Goal: Check status

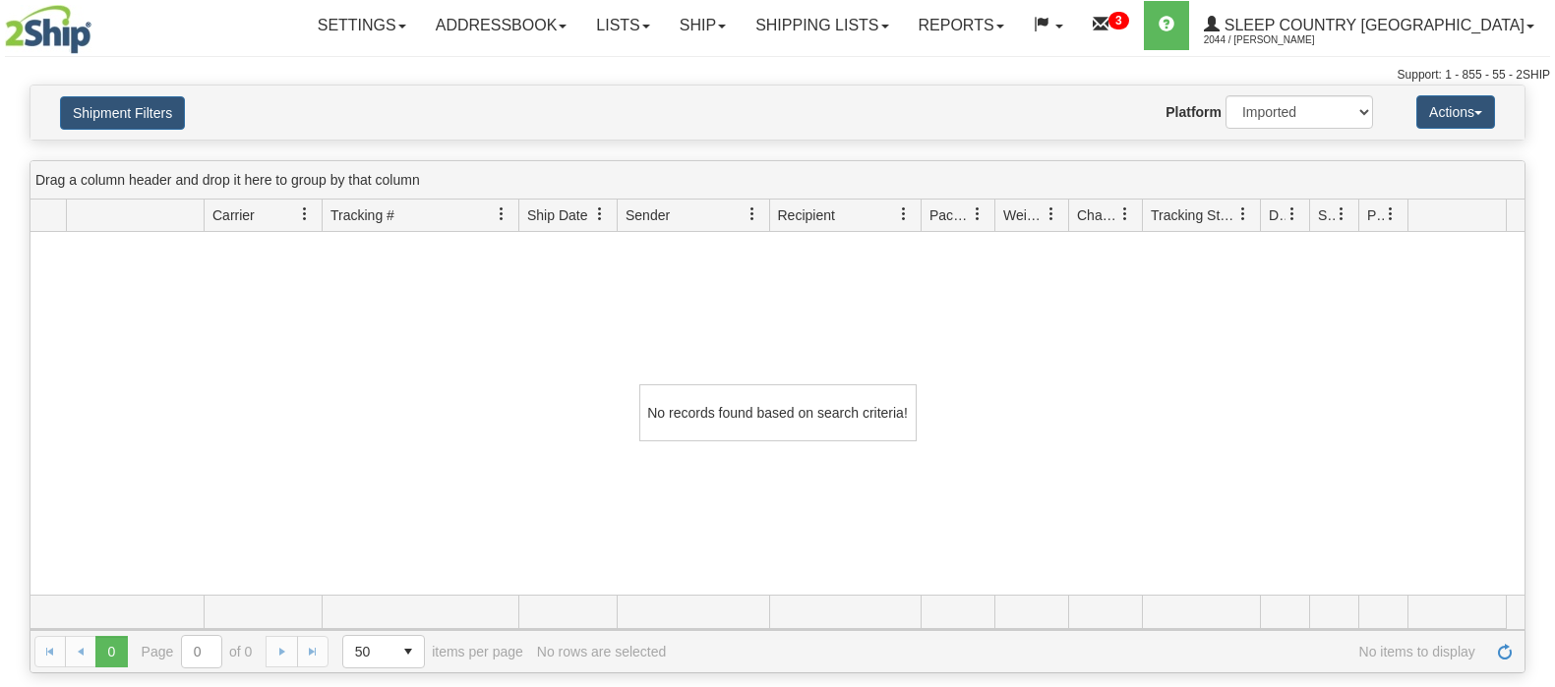
select select "1"
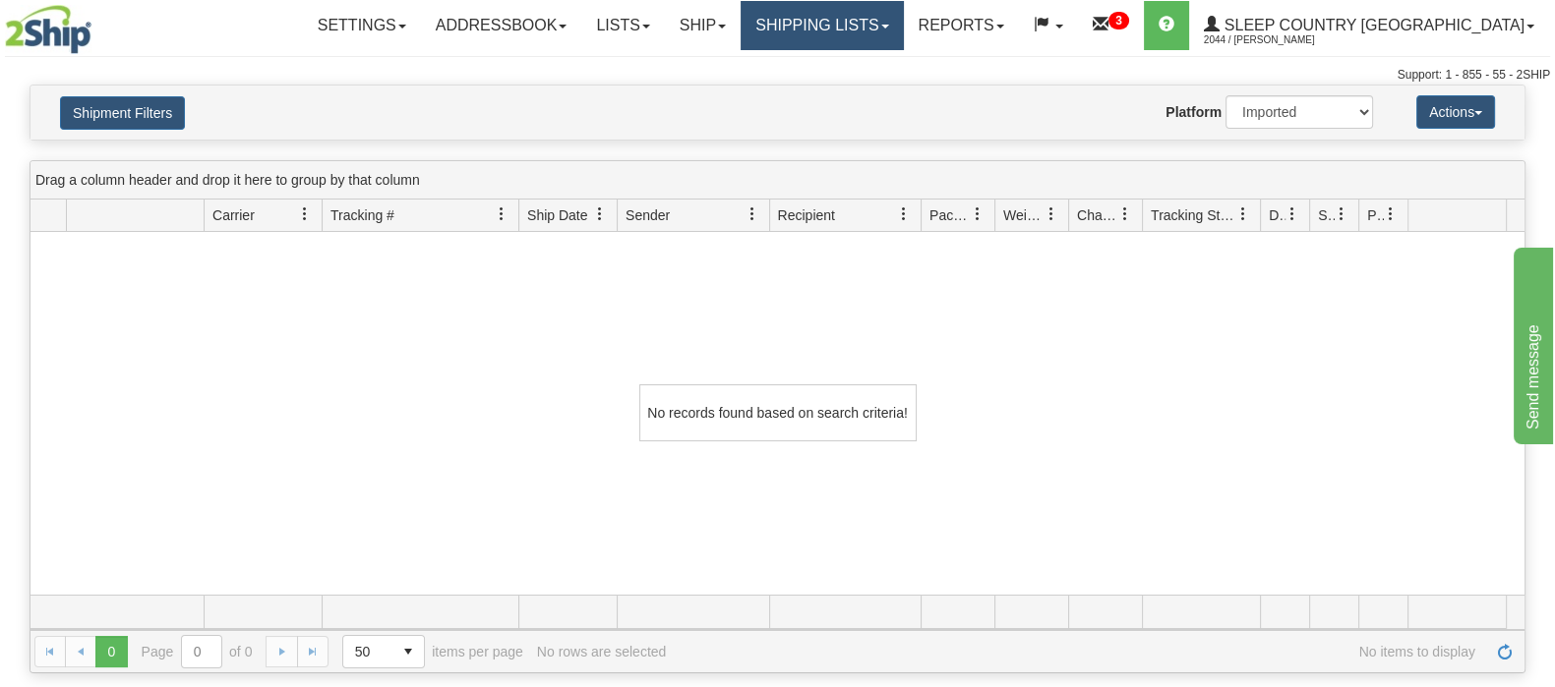
click at [903, 19] on link "Shipping lists" at bounding box center [821, 25] width 162 height 49
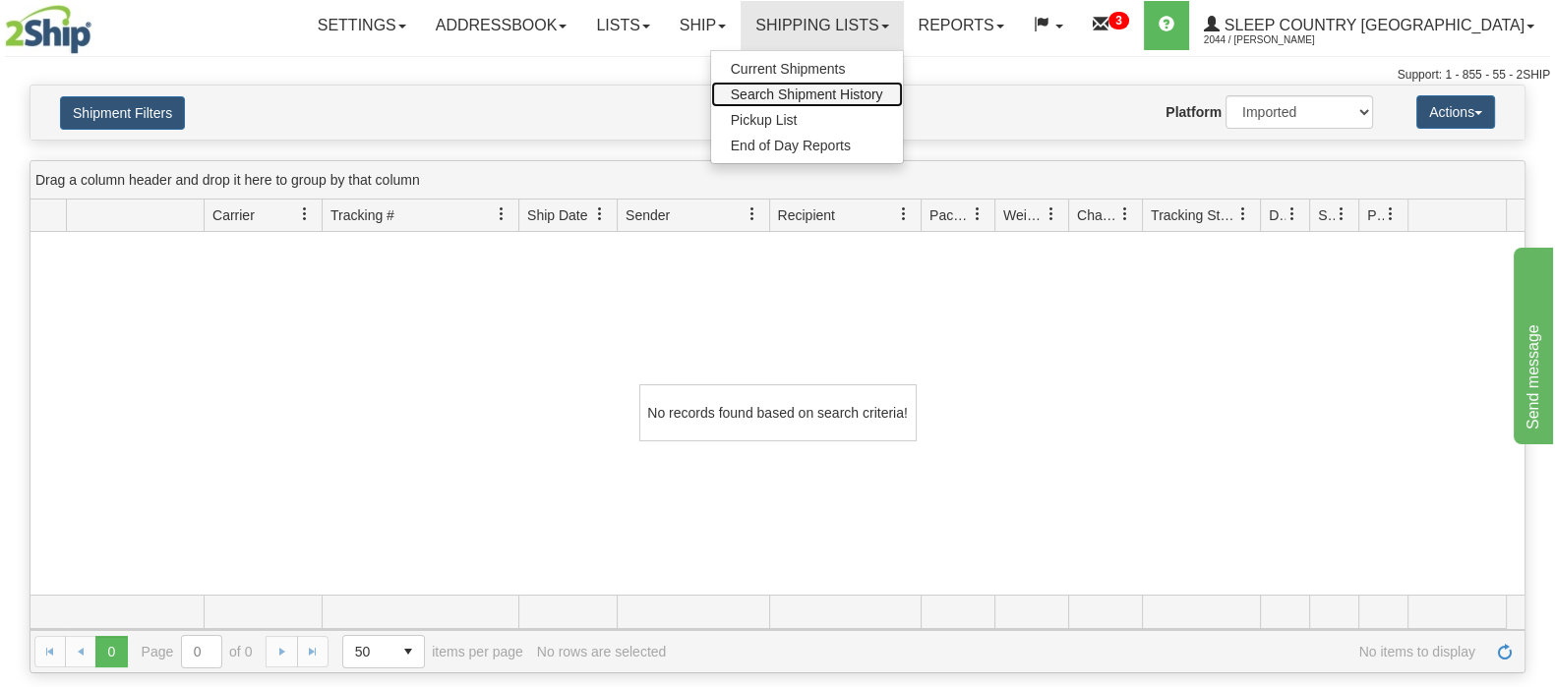
click at [883, 91] on span "Search Shipment History" at bounding box center [807, 95] width 152 height 16
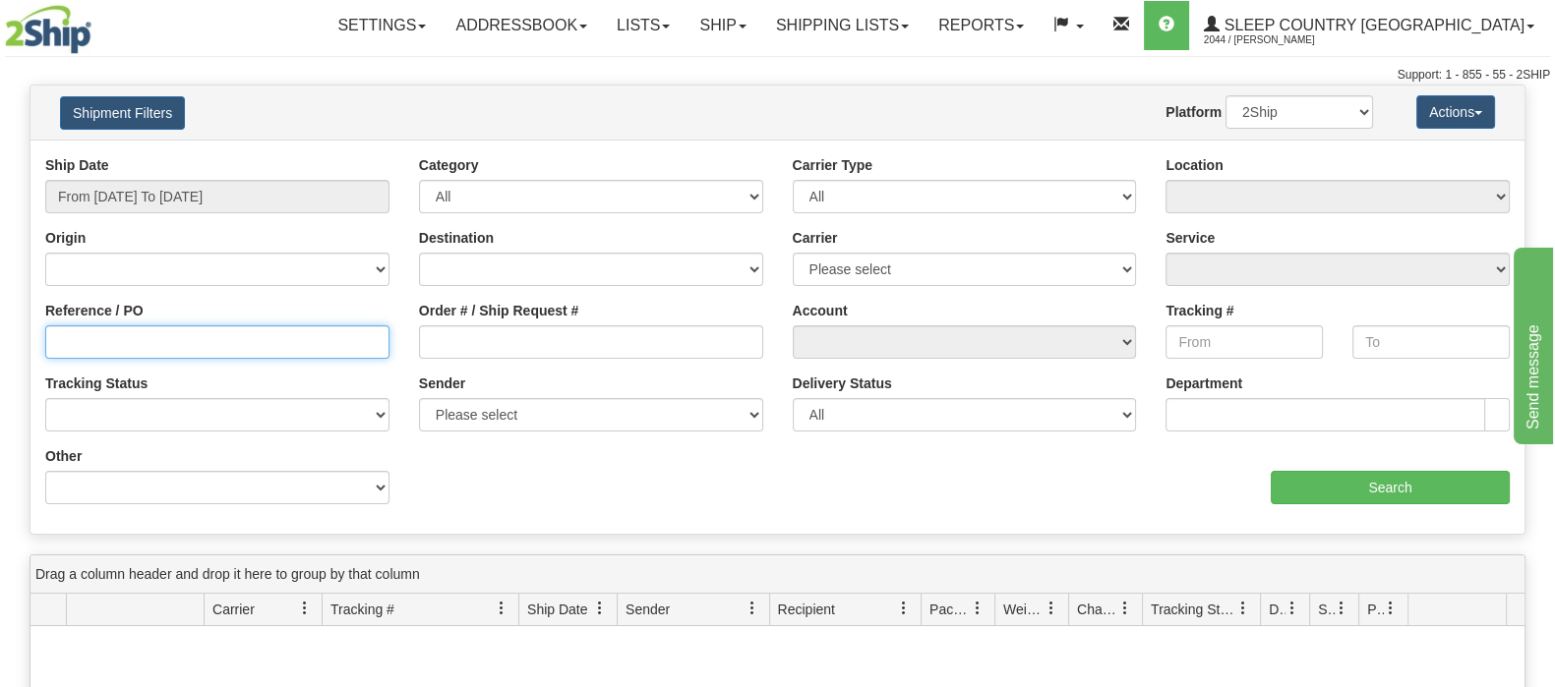
click at [205, 334] on input "Reference / PO" at bounding box center [217, 341] width 344 height 33
paste input "9002I041546"
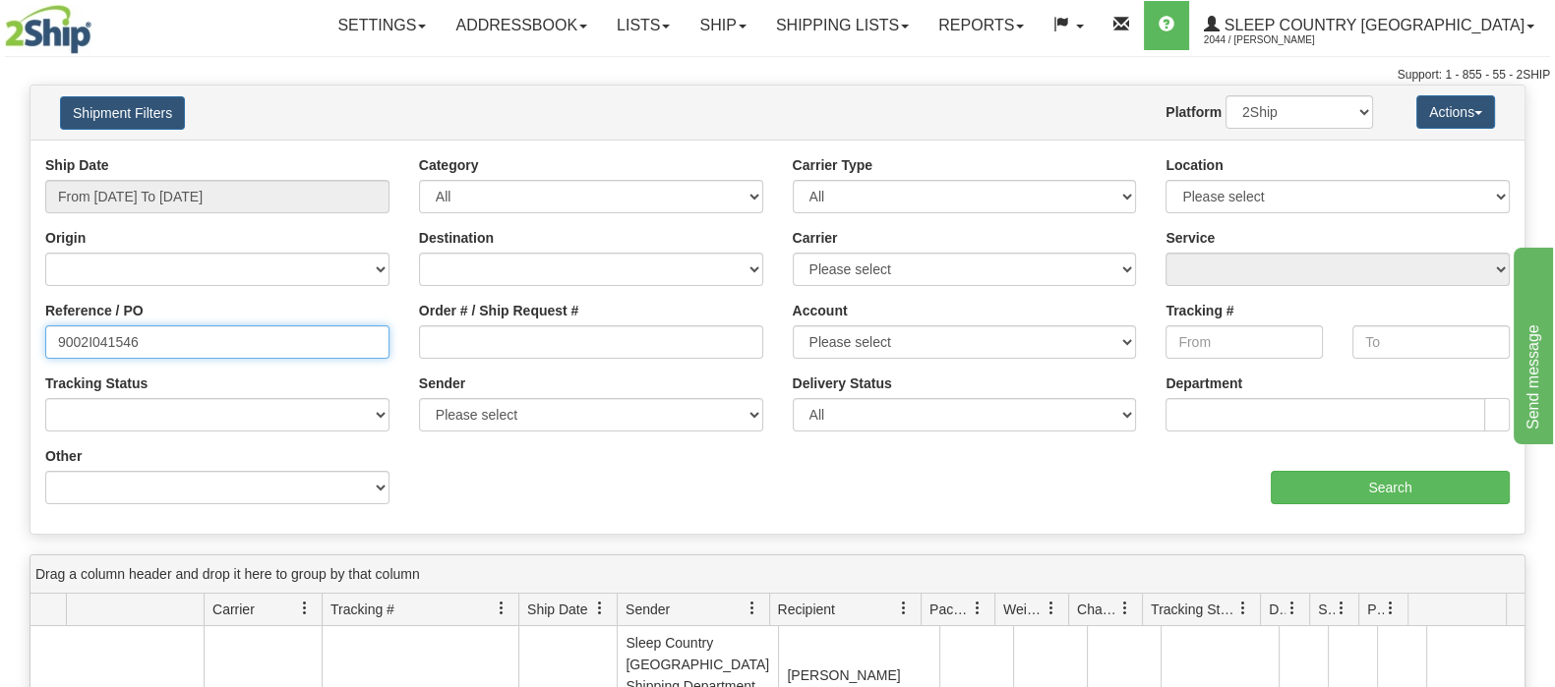
type input "9002I041546"
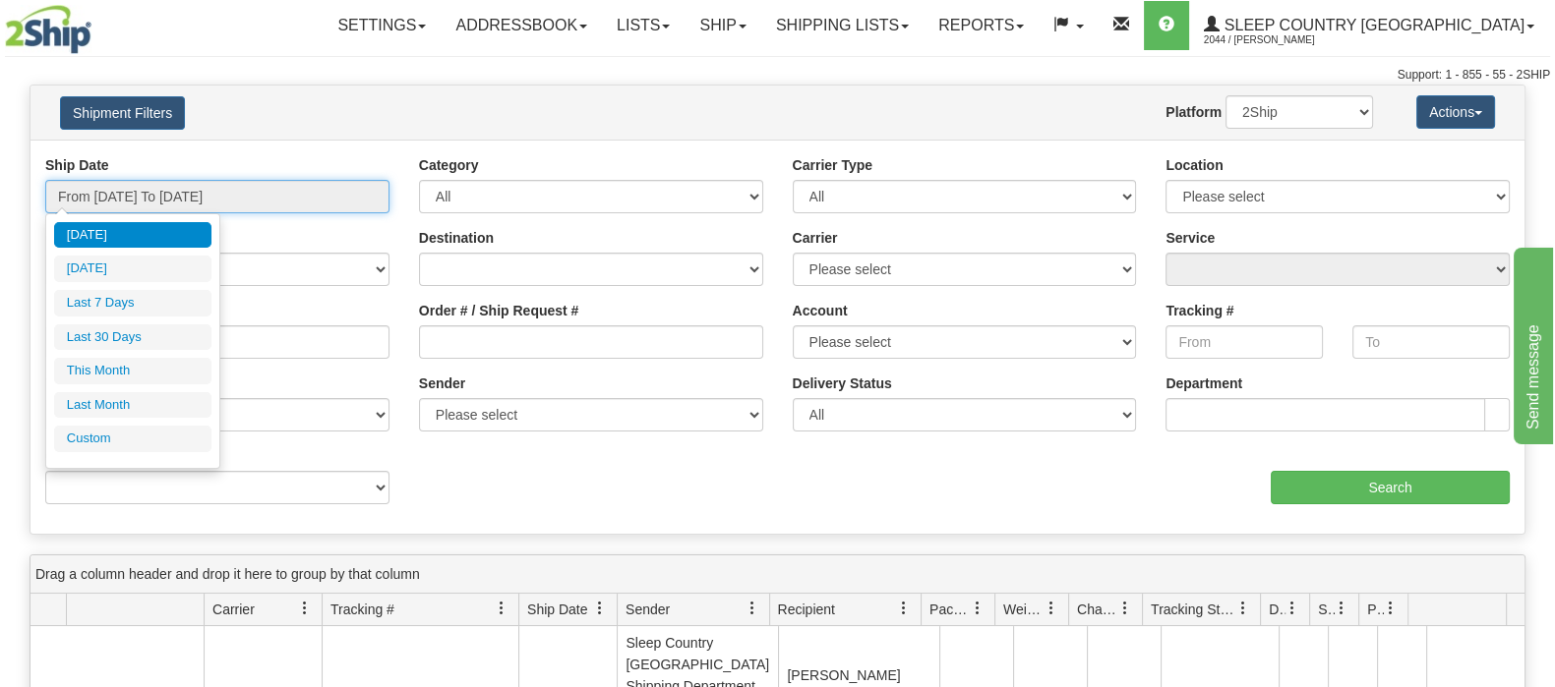
click at [226, 185] on input "From 08/30/2025 To 08/31/2025" at bounding box center [217, 196] width 344 height 33
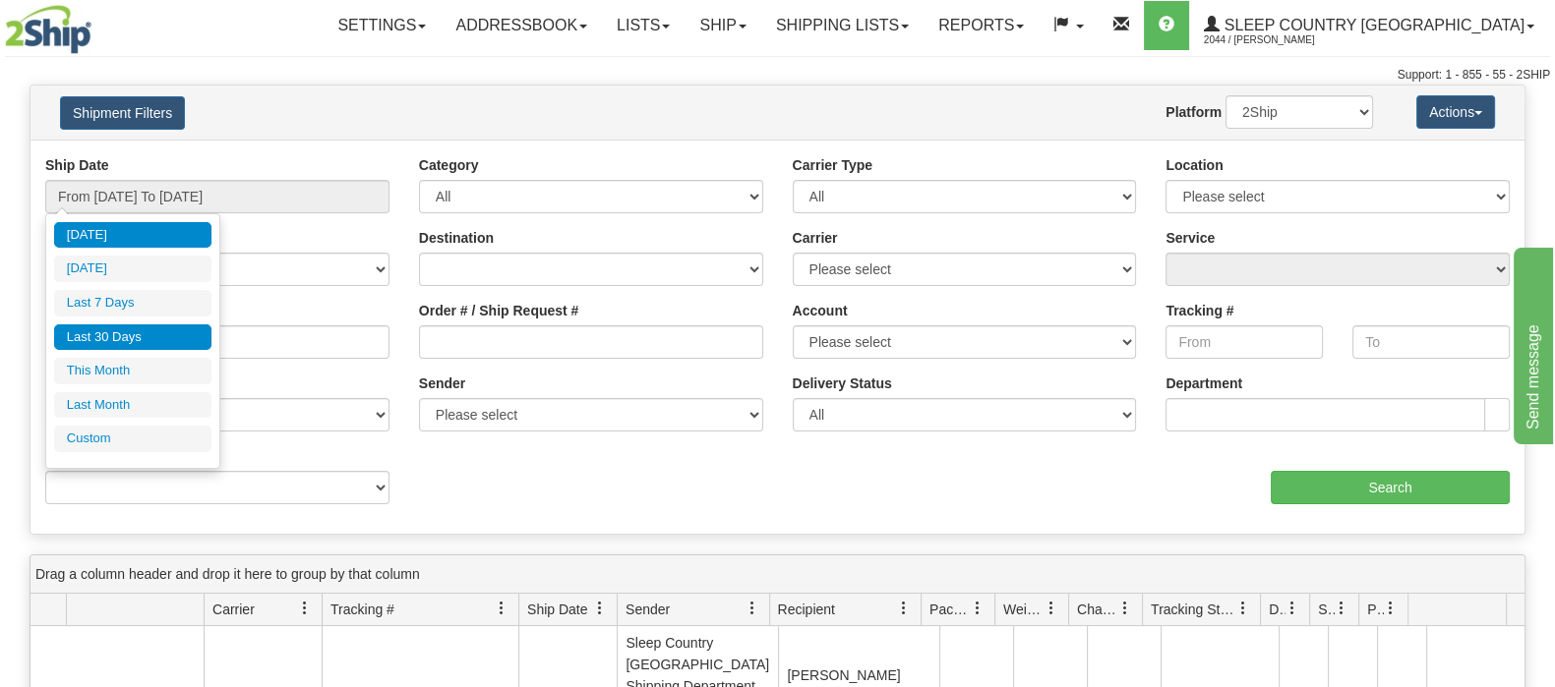
click at [154, 337] on li "Last 30 Days" at bounding box center [132, 337] width 157 height 27
type input "From [DATE] To [DATE]"
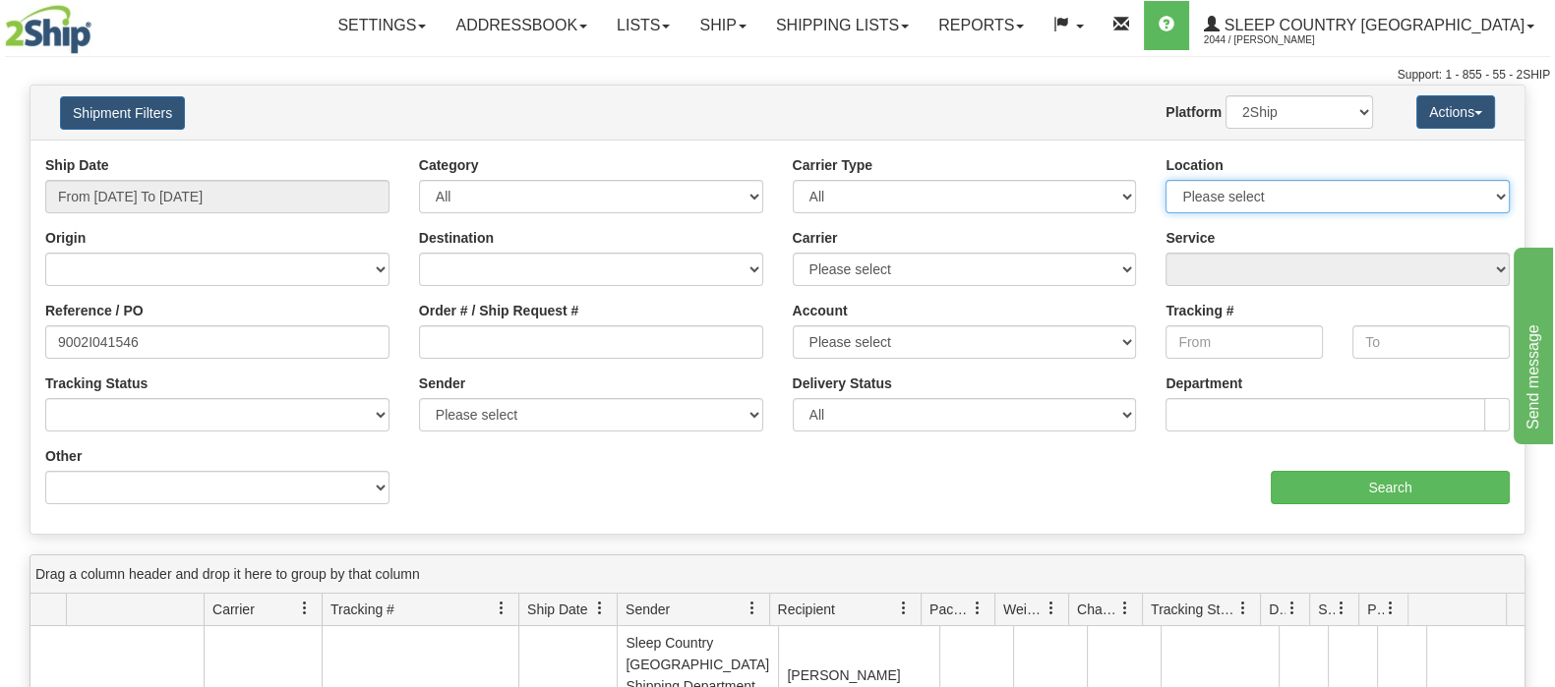
click at [1485, 189] on select "Please select Old Toronto DC 921 922 93 94 97 390 915 916 98 902 95 96 90 91 92…" at bounding box center [1337, 196] width 344 height 33
select select "7127"
click at [1165, 180] on select "Please select Old Toronto DC 921 922 93 94 97 390 915 916 98 902 95 96 90 91 92…" at bounding box center [1337, 196] width 344 height 33
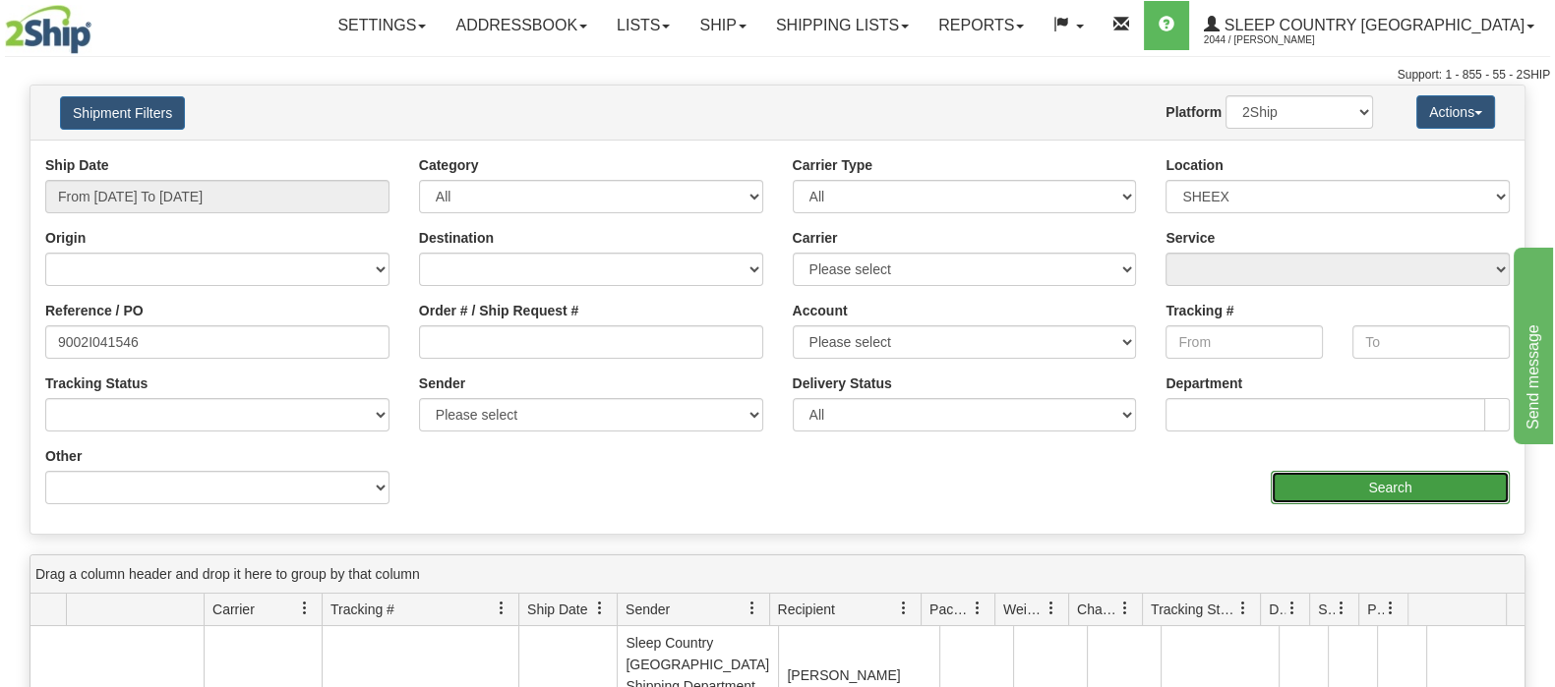
click at [1351, 486] on input "Search" at bounding box center [1389, 487] width 239 height 33
